Goal: Task Accomplishment & Management: Use online tool/utility

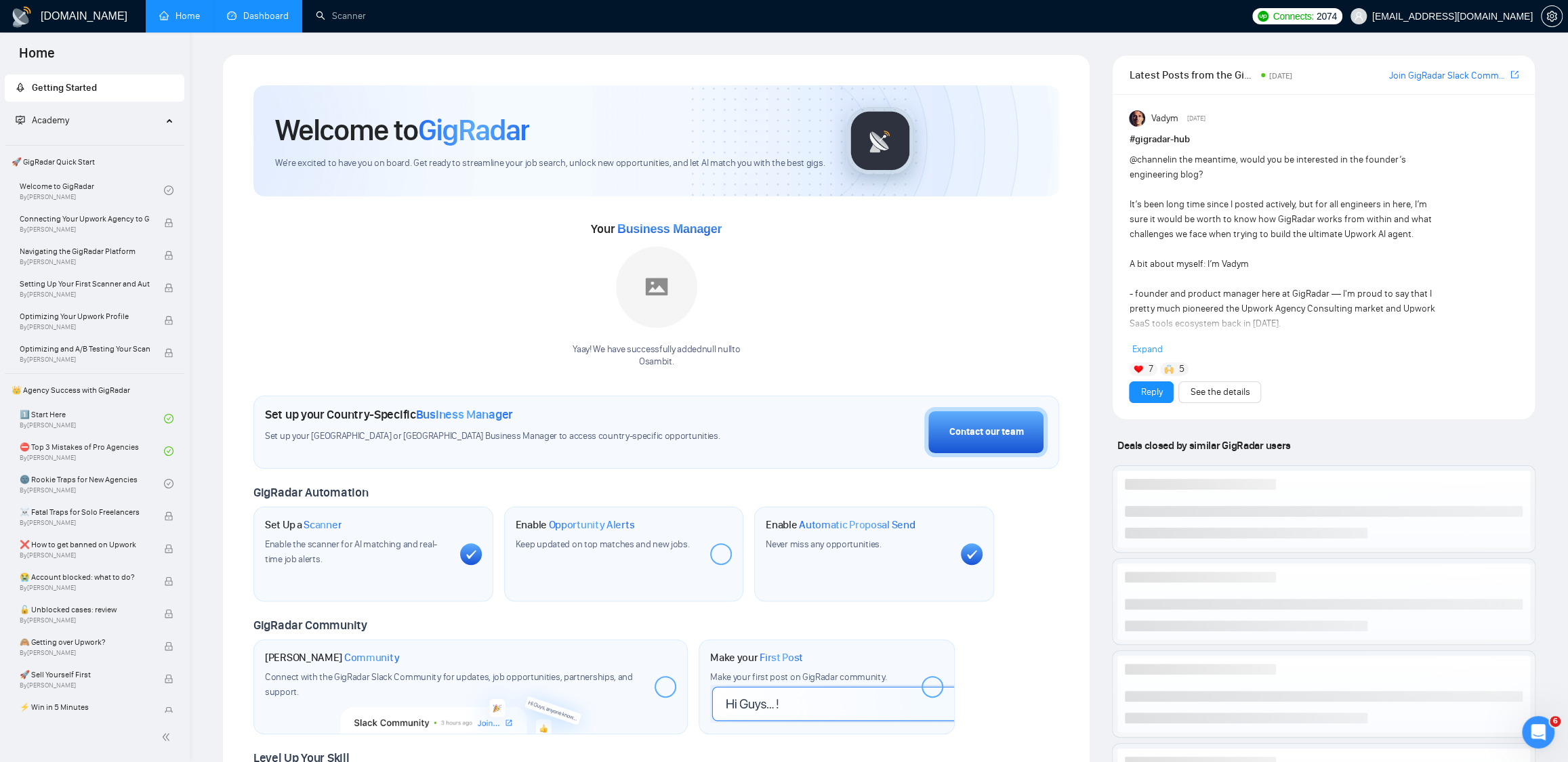
click at [270, 15] on link "Dashboard" at bounding box center [258, 16] width 61 height 11
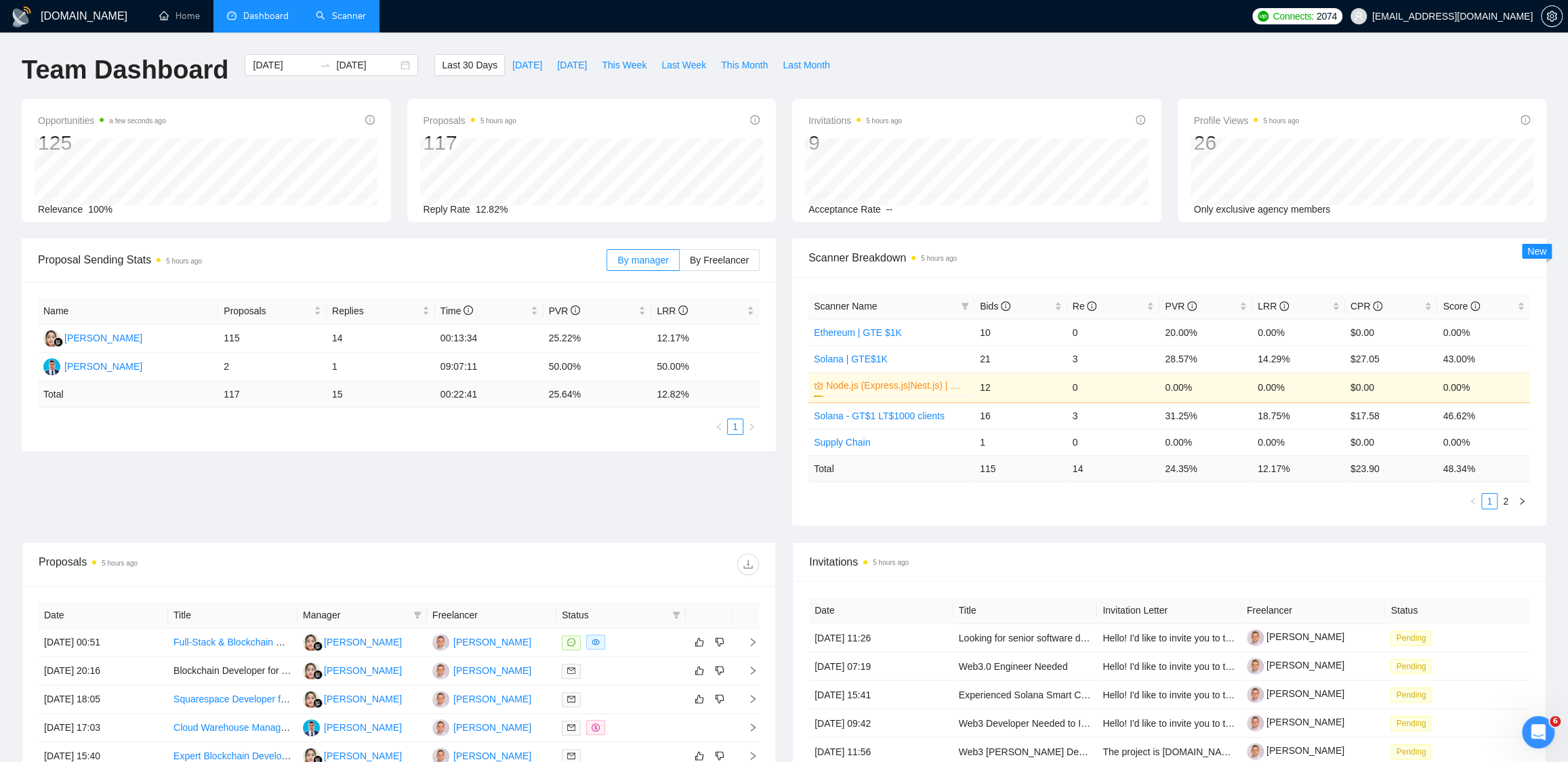
click at [345, 10] on link "Scanner" at bounding box center [341, 16] width 50 height 11
